Goal: Transaction & Acquisition: Download file/media

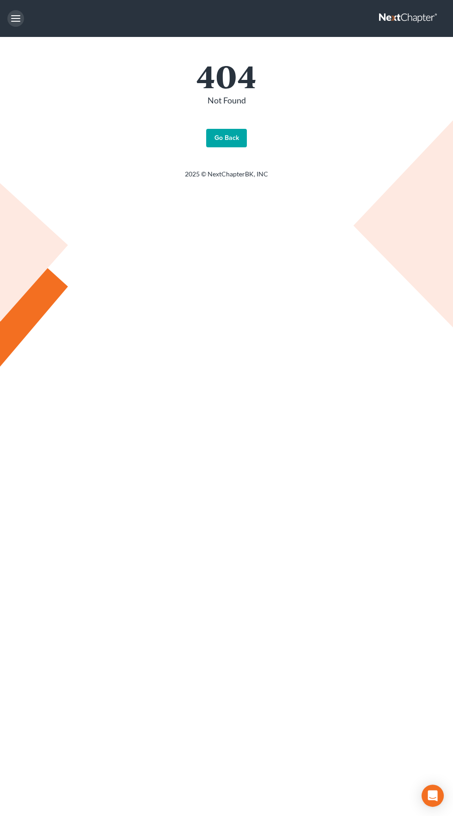
click at [12, 19] on button "button" at bounding box center [15, 18] width 17 height 17
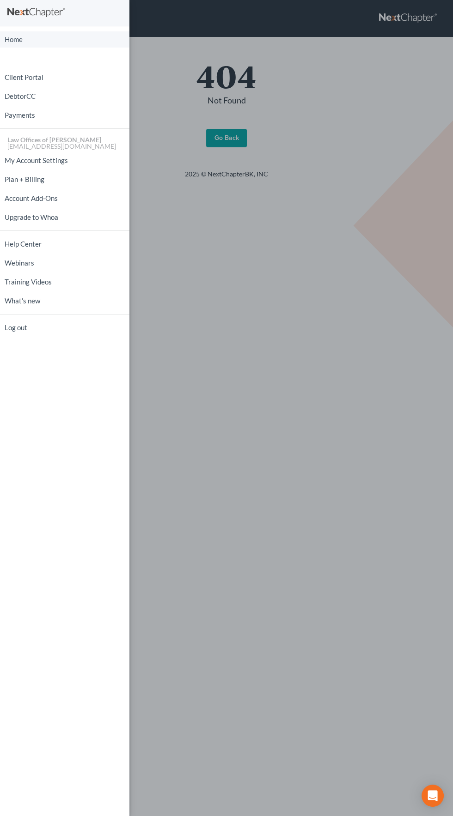
click at [26, 42] on link "Home" at bounding box center [64, 39] width 129 height 16
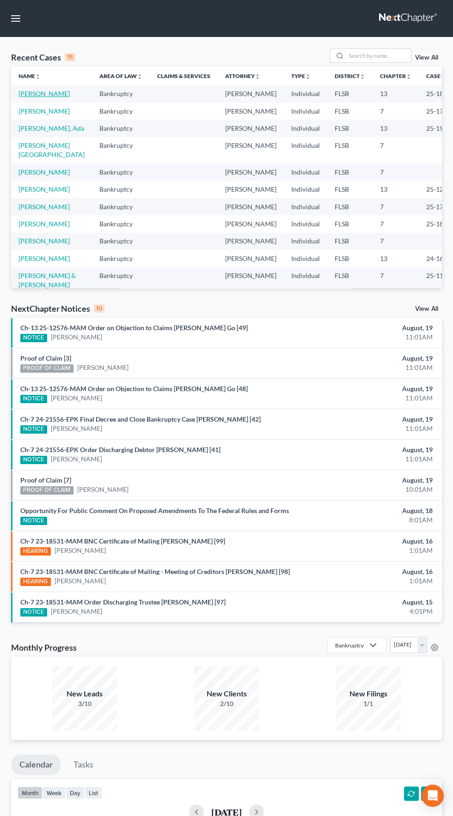
click at [41, 93] on link "[PERSON_NAME]" at bounding box center [43, 94] width 51 height 8
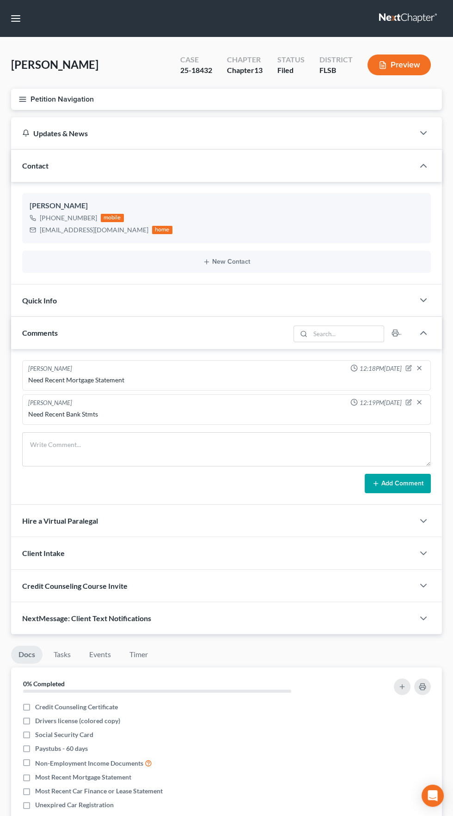
scroll to position [3, 0]
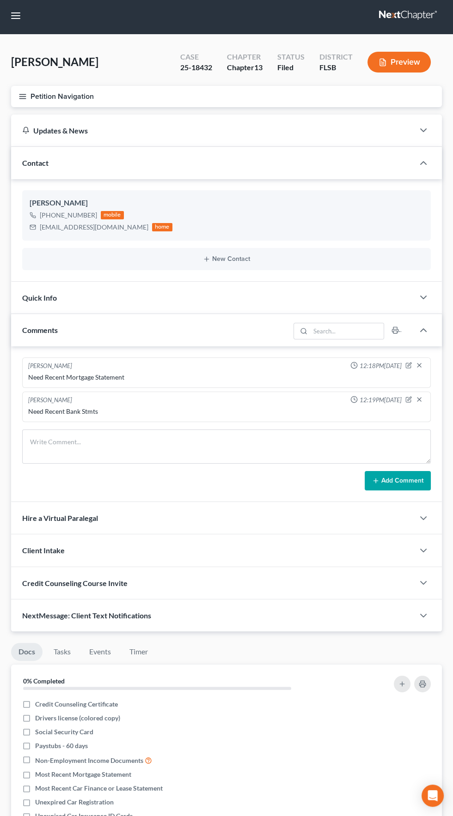
click at [28, 95] on button "Petition Navigation" at bounding box center [226, 96] width 430 height 21
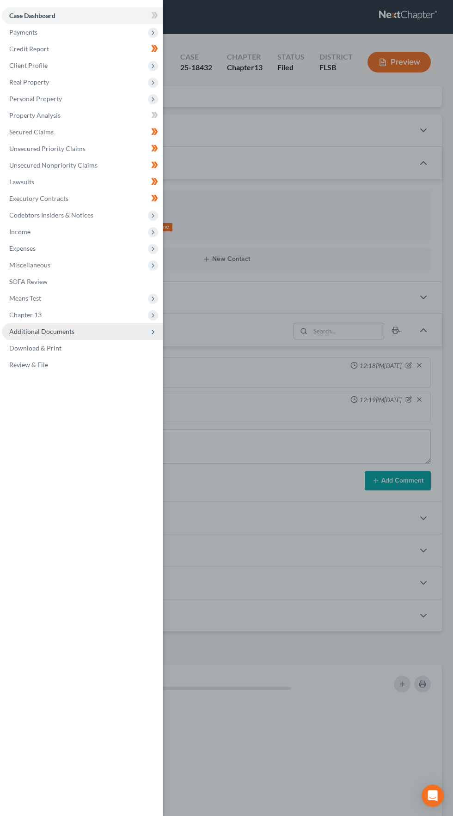
click at [100, 331] on span "Additional Documents" at bounding box center [82, 331] width 161 height 17
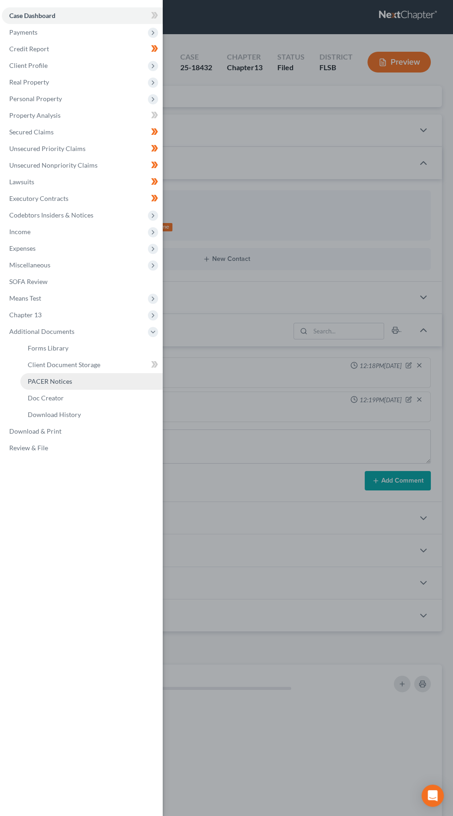
click at [80, 378] on link "PACER Notices" at bounding box center [91, 381] width 142 height 17
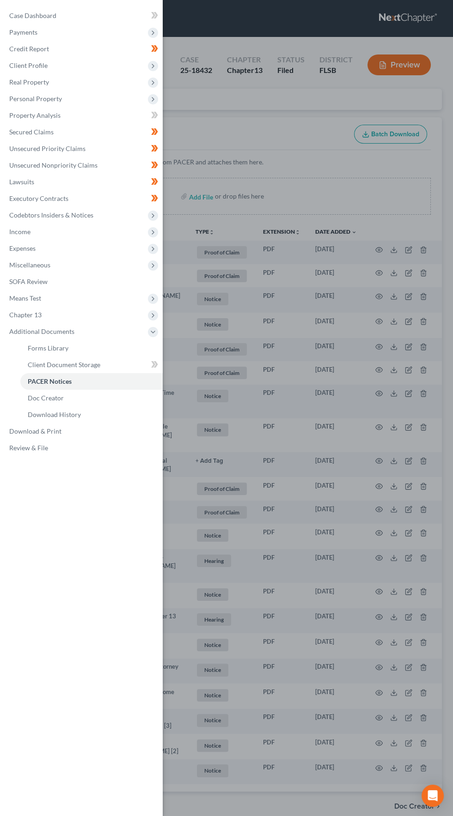
click at [308, 177] on div "Case Dashboard Payments Invoices Payments Payments Credit Report Client Profile" at bounding box center [226, 408] width 453 height 816
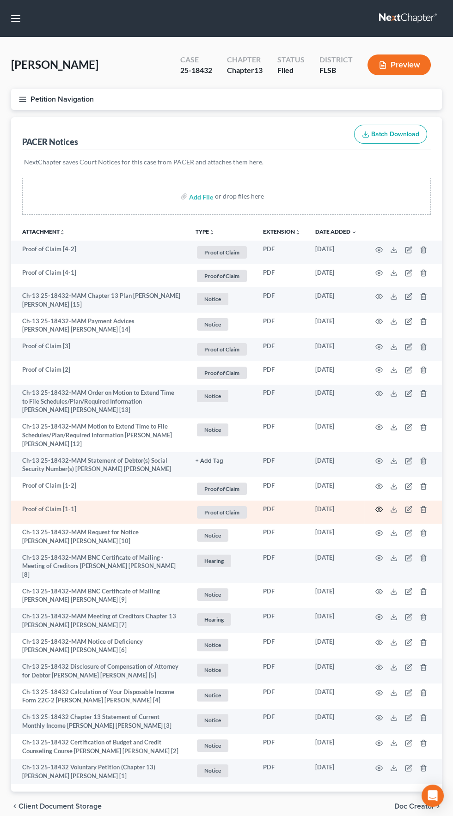
click at [378, 508] on icon "button" at bounding box center [378, 509] width 7 height 7
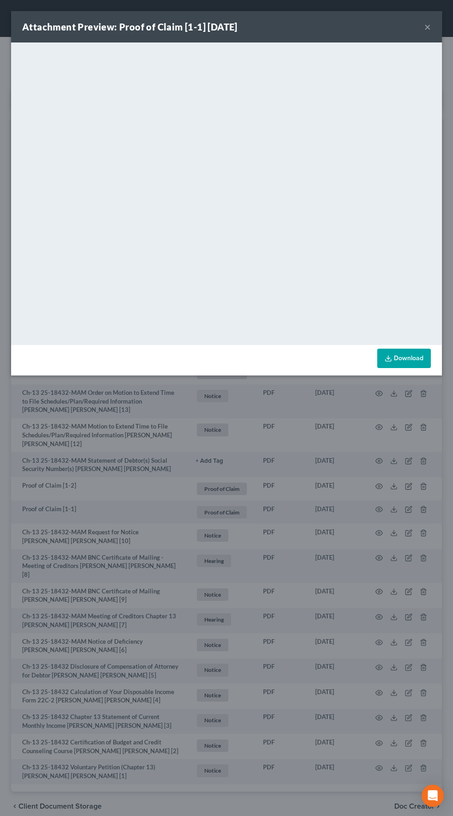
click at [409, 357] on link "Download" at bounding box center [404, 358] width 54 height 19
click at [270, 507] on div "Attachment Preview: Proof of Claim [1-1] 07/30/2025 × <object ng-attr-data='htt…" at bounding box center [226, 408] width 453 height 816
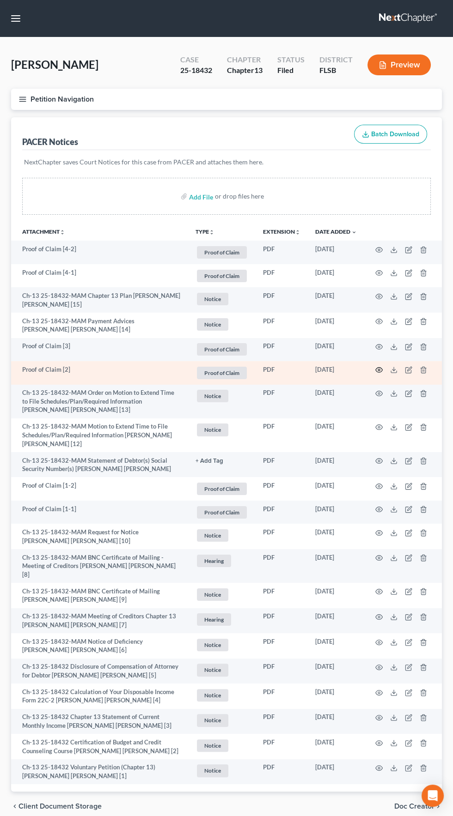
click at [378, 369] on circle "button" at bounding box center [379, 370] width 2 height 2
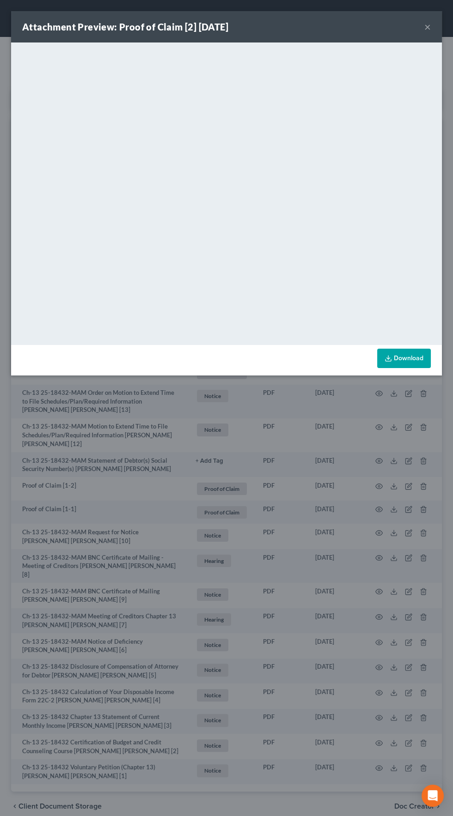
click at [405, 357] on link "Download" at bounding box center [404, 358] width 54 height 19
click at [297, 485] on div "Attachment Preview: Proof of Claim [2] 08/12/2025 × <object ng-attr-data='https…" at bounding box center [226, 408] width 453 height 816
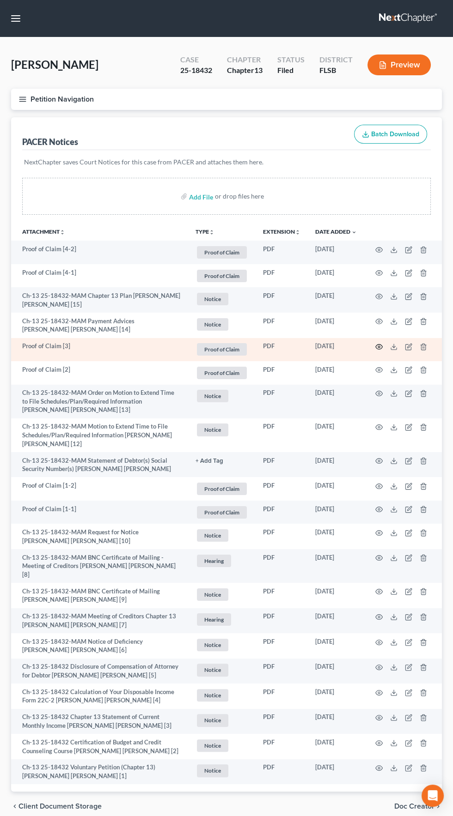
click at [378, 345] on icon "button" at bounding box center [378, 346] width 7 height 7
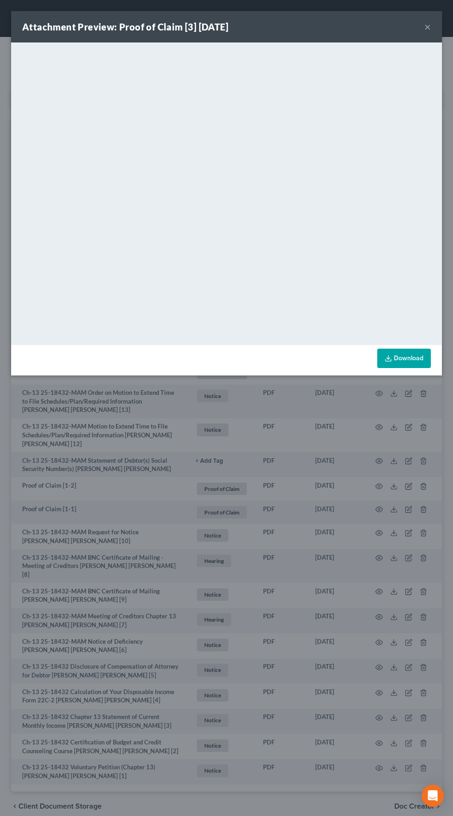
click at [408, 364] on link "Download" at bounding box center [404, 358] width 54 height 19
click at [427, 27] on button "×" at bounding box center [427, 26] width 6 height 11
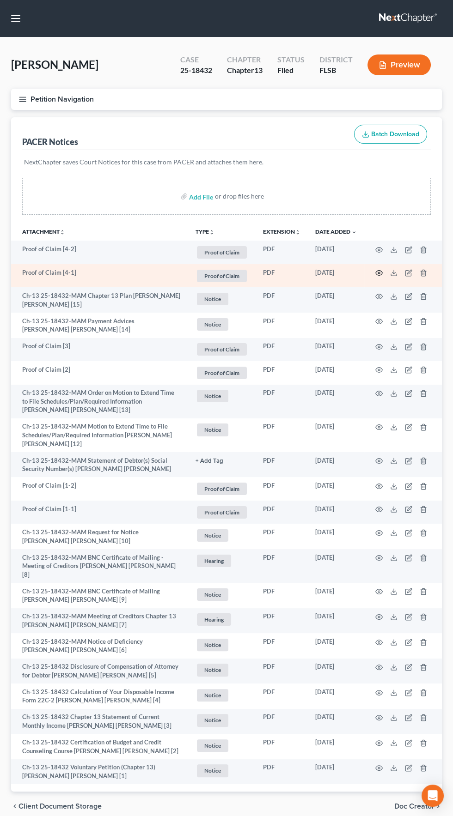
click at [381, 273] on icon "button" at bounding box center [378, 273] width 7 height 5
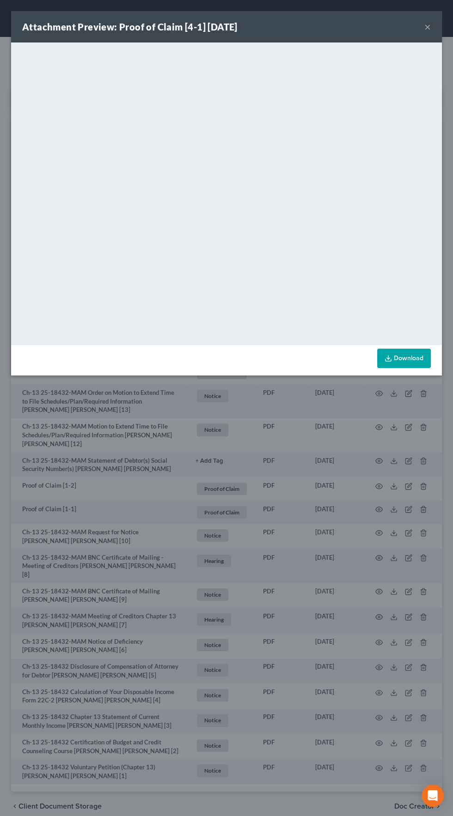
click at [407, 358] on link "Download" at bounding box center [404, 358] width 54 height 19
click at [362, 525] on div "Attachment Preview: Proof of Claim [4-1] 08/15/2025 × <object ng-attr-data='htt…" at bounding box center [226, 408] width 453 height 816
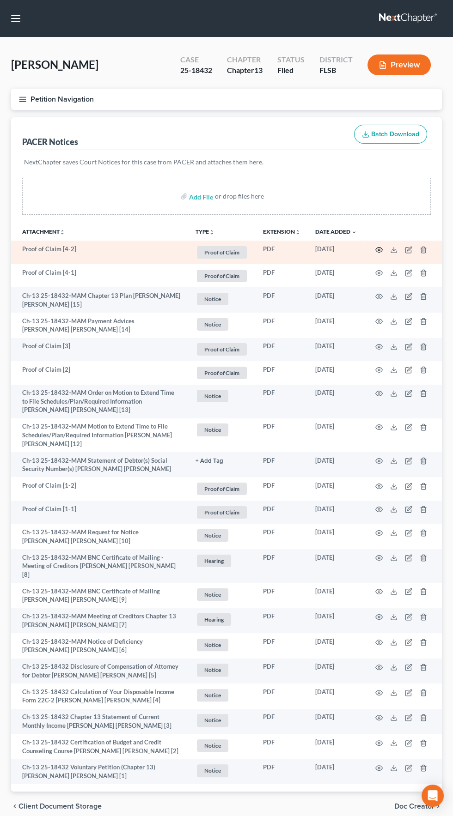
click at [378, 248] on icon "button" at bounding box center [378, 249] width 7 height 7
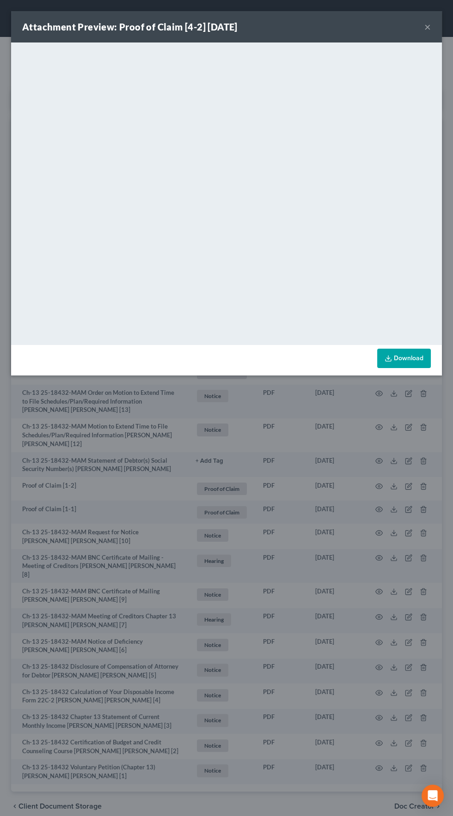
click at [405, 359] on link "Download" at bounding box center [404, 358] width 54 height 19
click at [333, 527] on div "Attachment Preview: Proof of Claim [4-2] 08/15/2025 × <object ng-attr-data='htt…" at bounding box center [226, 408] width 453 height 816
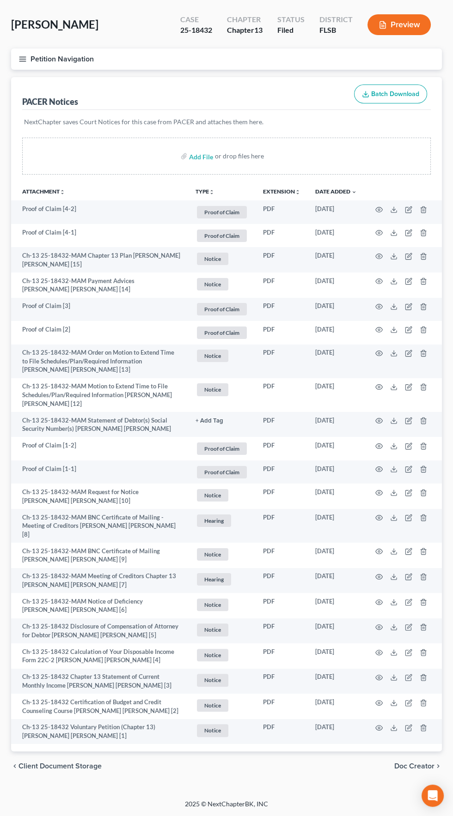
scroll to position [66, 0]
